Goal: Task Accomplishment & Management: Manage account settings

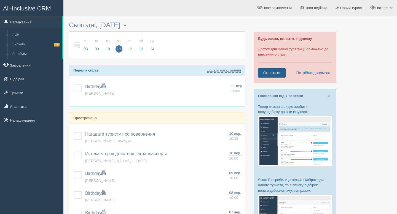
click at [265, 71] on link "Оплатити" at bounding box center [272, 72] width 28 height 9
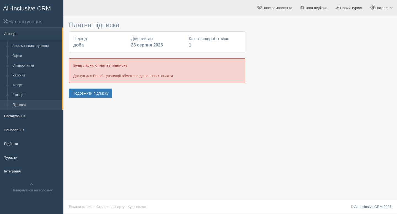
click at [78, 44] on b "доба" at bounding box center [78, 45] width 10 height 5
click at [83, 93] on button "Подовжити підписку" at bounding box center [90, 93] width 43 height 9
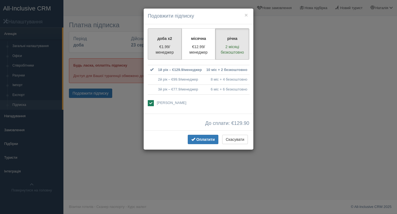
click at [162, 51] on p "€1.99/менеджер" at bounding box center [164, 49] width 27 height 11
radio input "true"
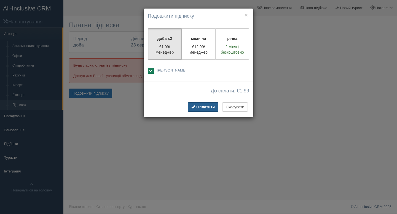
click at [202, 107] on span "Оплатити" at bounding box center [205, 107] width 18 height 4
